Goal: Navigation & Orientation: Find specific page/section

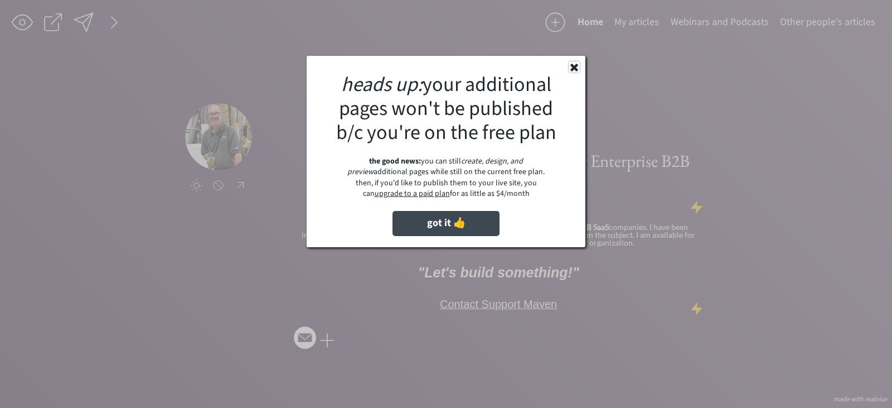
click at [574, 64] on icon at bounding box center [574, 66] width 11 height 11
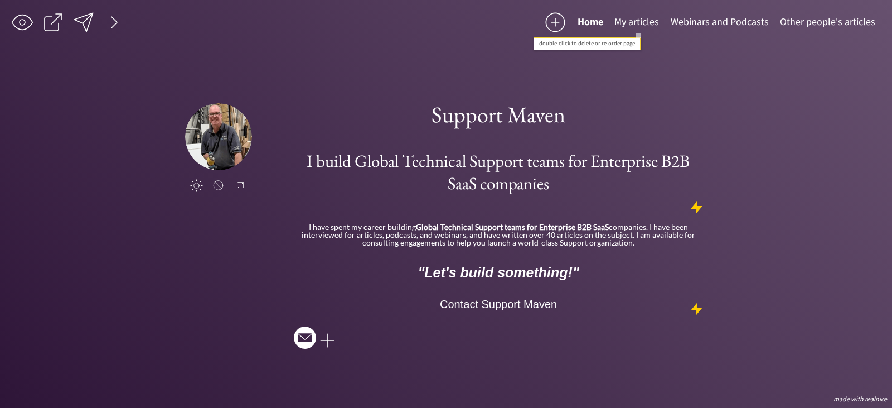
click at [639, 19] on button "My articles" at bounding box center [637, 22] width 56 height 22
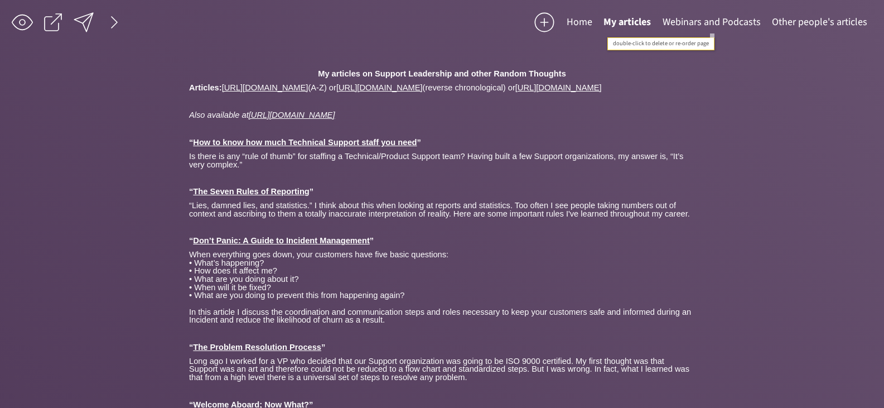
click at [710, 17] on button "Webinars and Podcasts" at bounding box center [711, 22] width 109 height 22
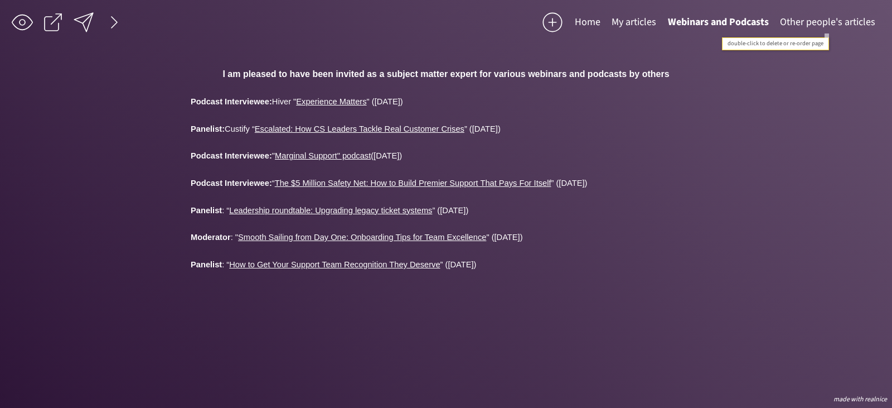
click at [809, 17] on button "Other people's articles" at bounding box center [828, 22] width 107 height 22
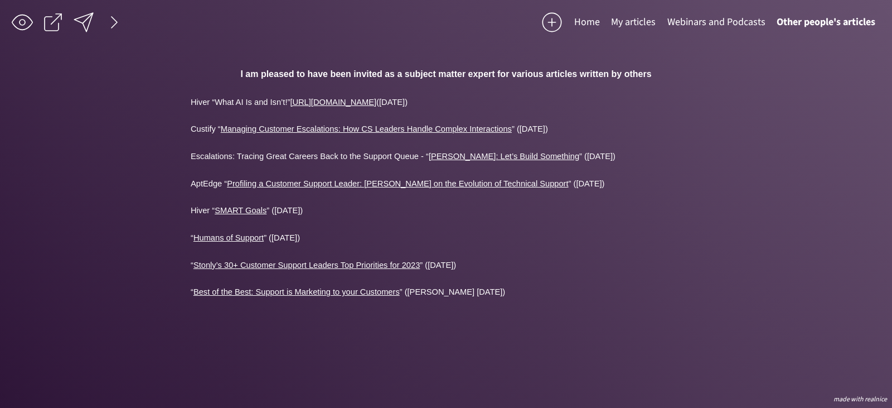
click at [588, 22] on button "Home" at bounding box center [587, 22] width 37 height 22
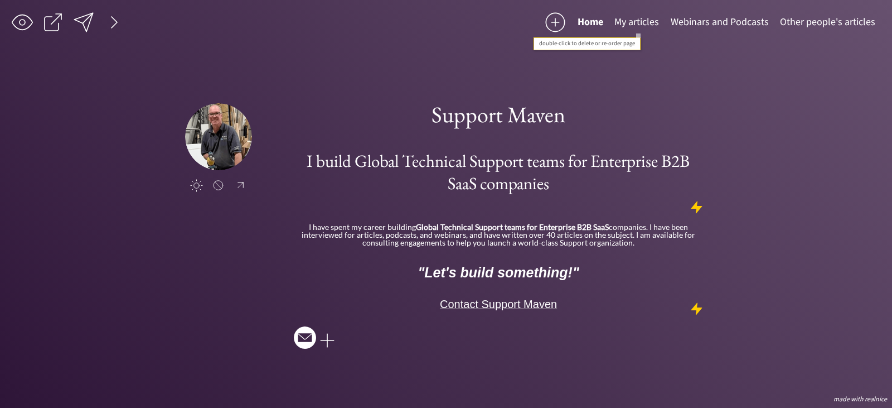
click at [637, 18] on button "My articles" at bounding box center [637, 22] width 56 height 22
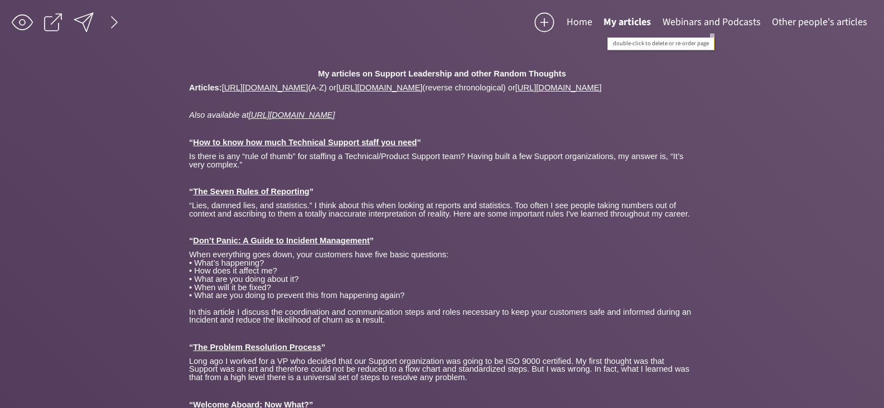
click at [713, 22] on button "Webinars and Podcasts" at bounding box center [711, 22] width 109 height 22
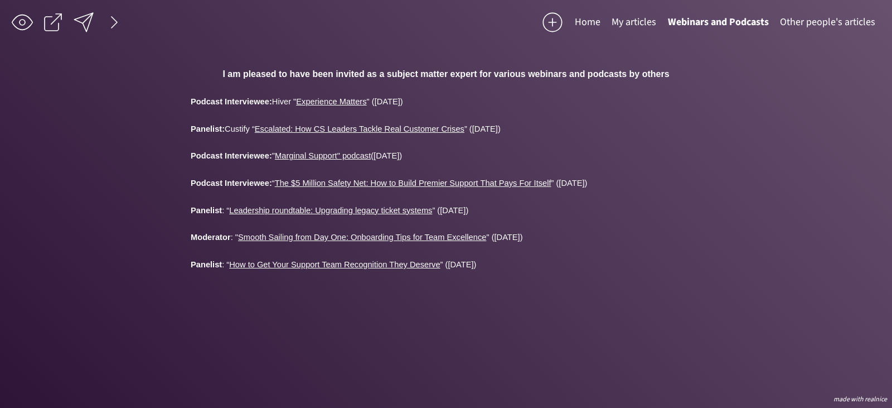
click at [127, 93] on div "saving & publishing saved & published! 👍 saving... Home My articles Webinars an…" at bounding box center [446, 204] width 892 height 408
click at [804, 22] on button "Other people's articles" at bounding box center [828, 22] width 107 height 22
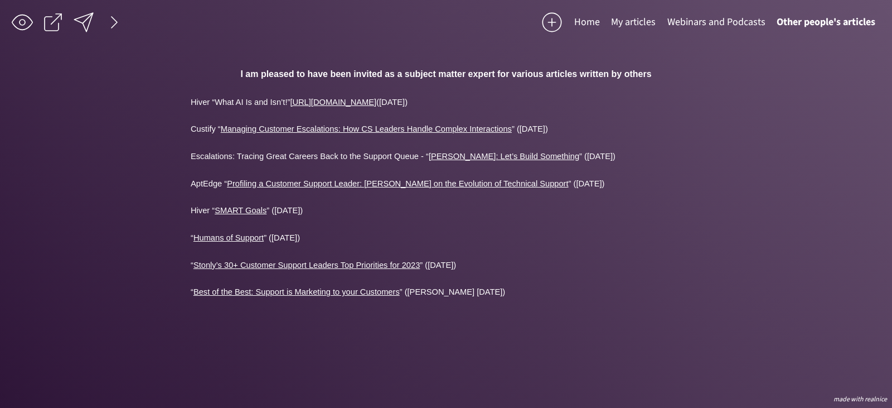
click at [585, 23] on button "Home" at bounding box center [587, 22] width 37 height 22
